Goal: Task Accomplishment & Management: Manage account settings

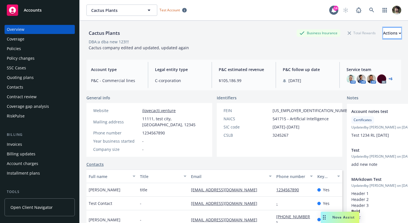
click at [383, 37] on div "Actions" at bounding box center [392, 33] width 18 height 11
click at [190, 24] on div "Cactus Plants Business Insurance Total Rewards Actions Actions Edit account sum…" at bounding box center [243, 38] width 315 height 35
